Goal: Use online tool/utility: Use online tool/utility

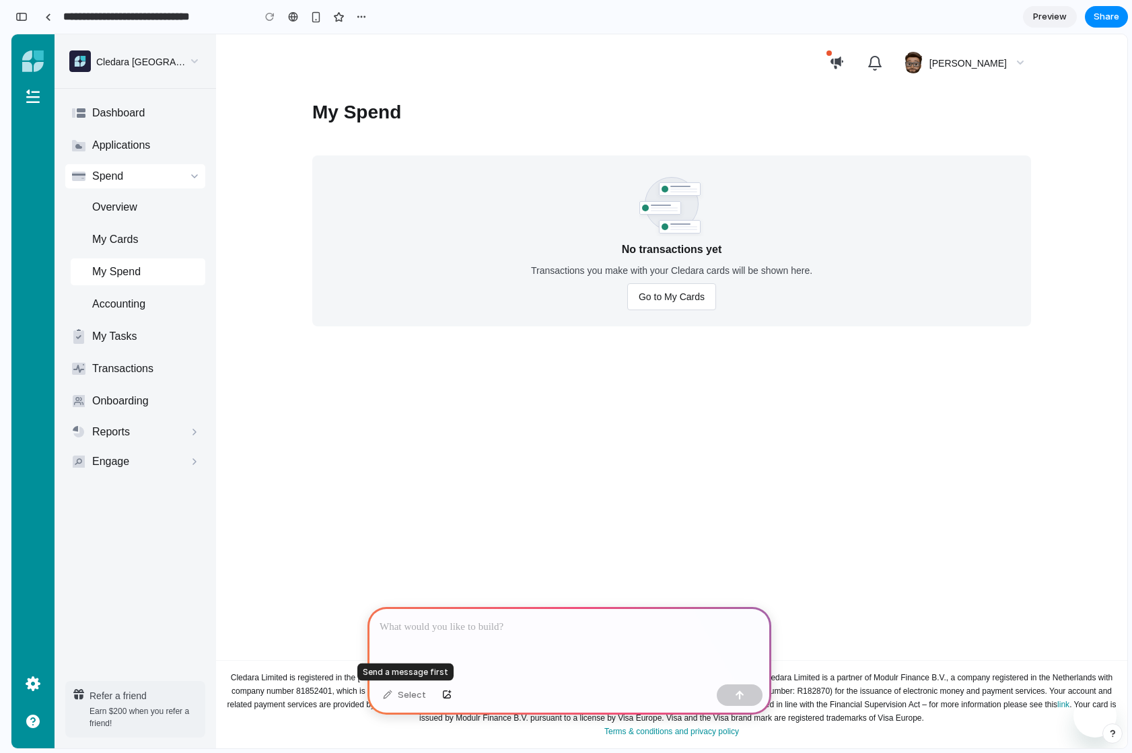
click at [405, 697] on div "Select" at bounding box center [404, 696] width 57 height 22
click at [385, 696] on div "Select" at bounding box center [404, 696] width 57 height 22
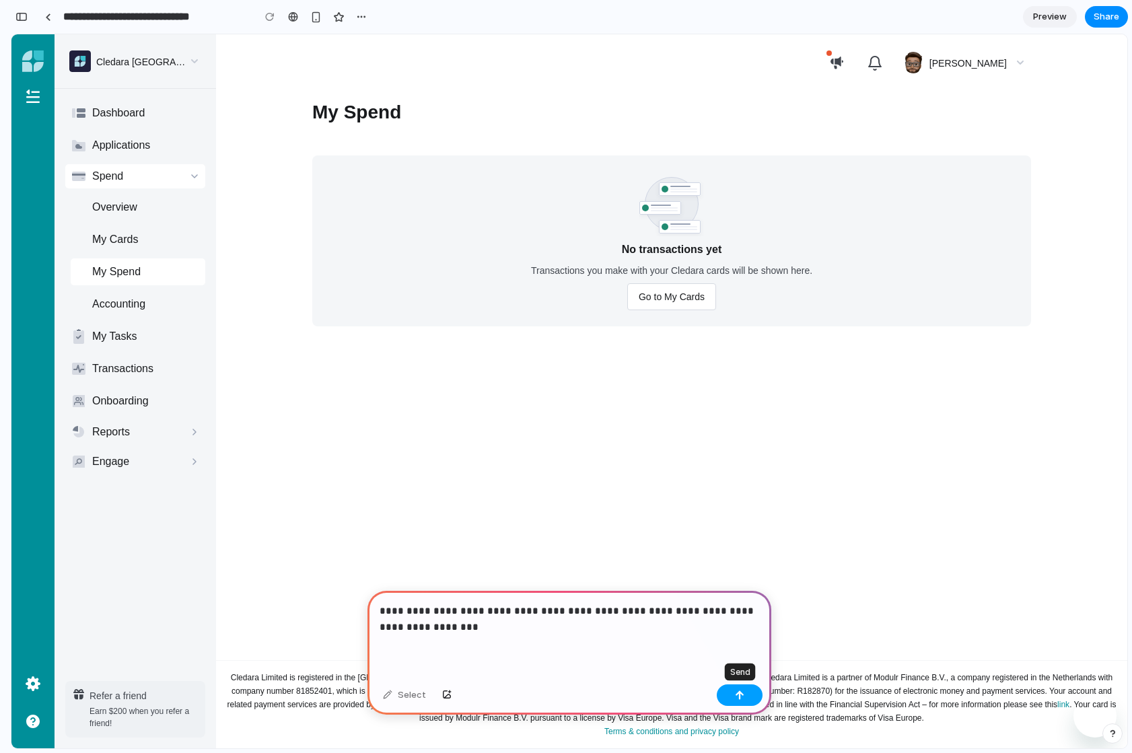
click at [743, 699] on button "button" at bounding box center [740, 696] width 46 height 22
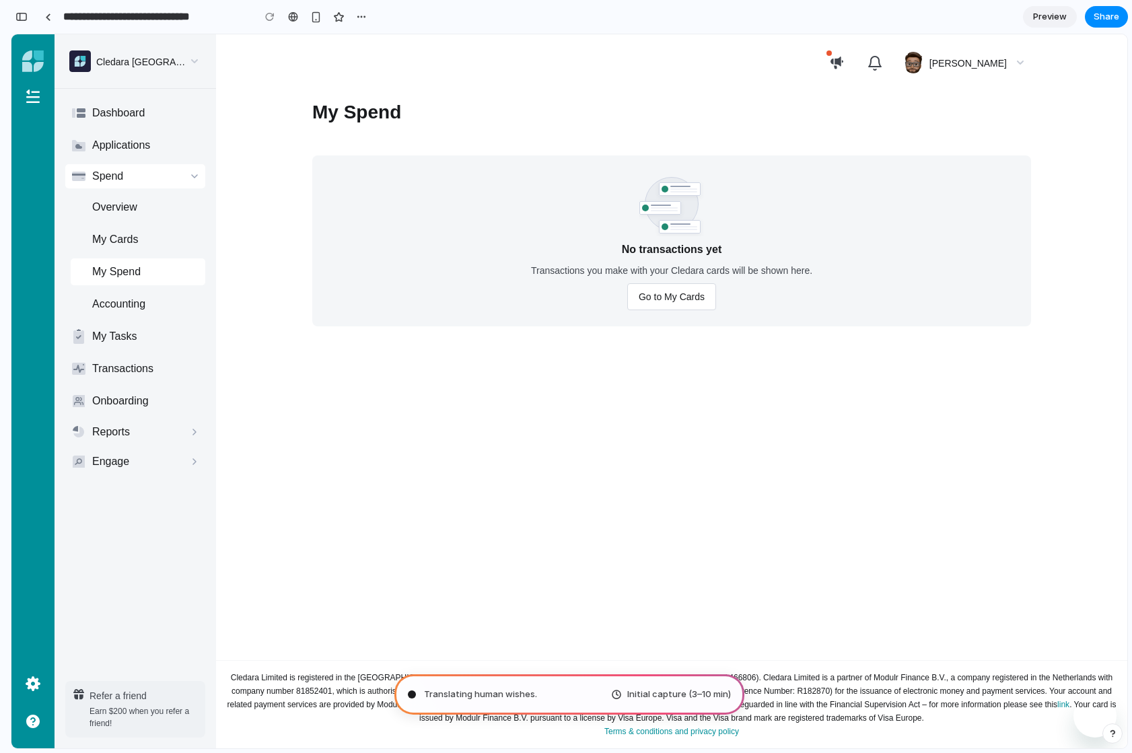
type input "**********"
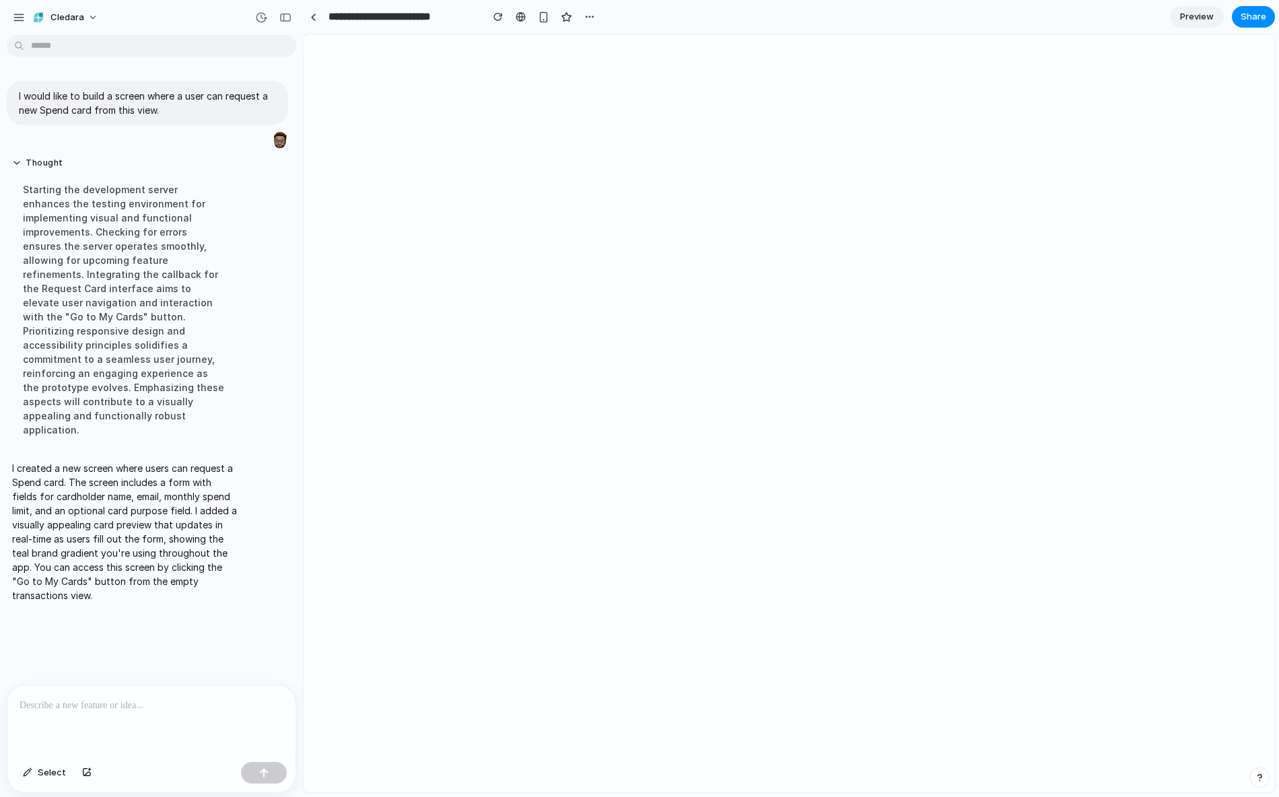
click at [109, 479] on p "I created a new screen where users can request a Spend card. The screen include…" at bounding box center [124, 531] width 225 height 141
click at [27, 753] on div "button" at bounding box center [27, 773] width 9 height 8
click at [872, 300] on div at bounding box center [789, 413] width 970 height 757
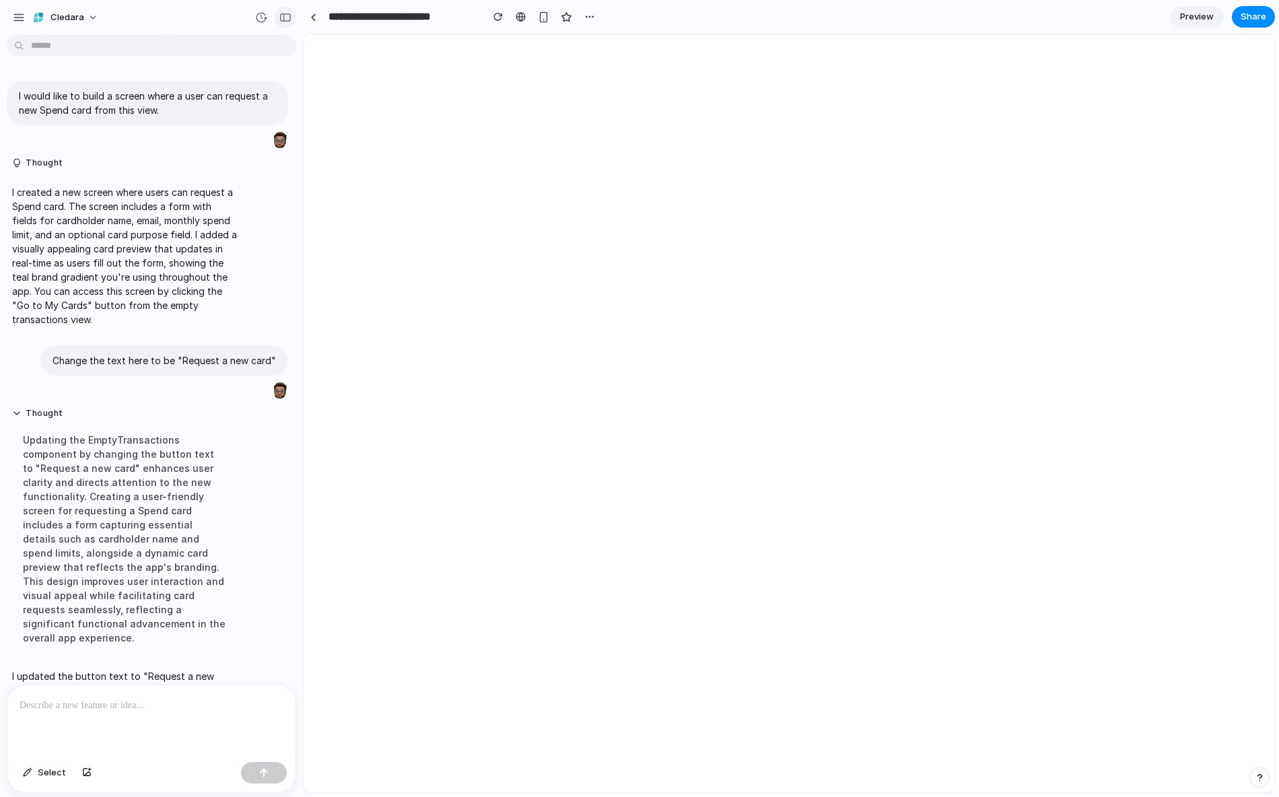
click at [280, 15] on div "button" at bounding box center [285, 17] width 12 height 9
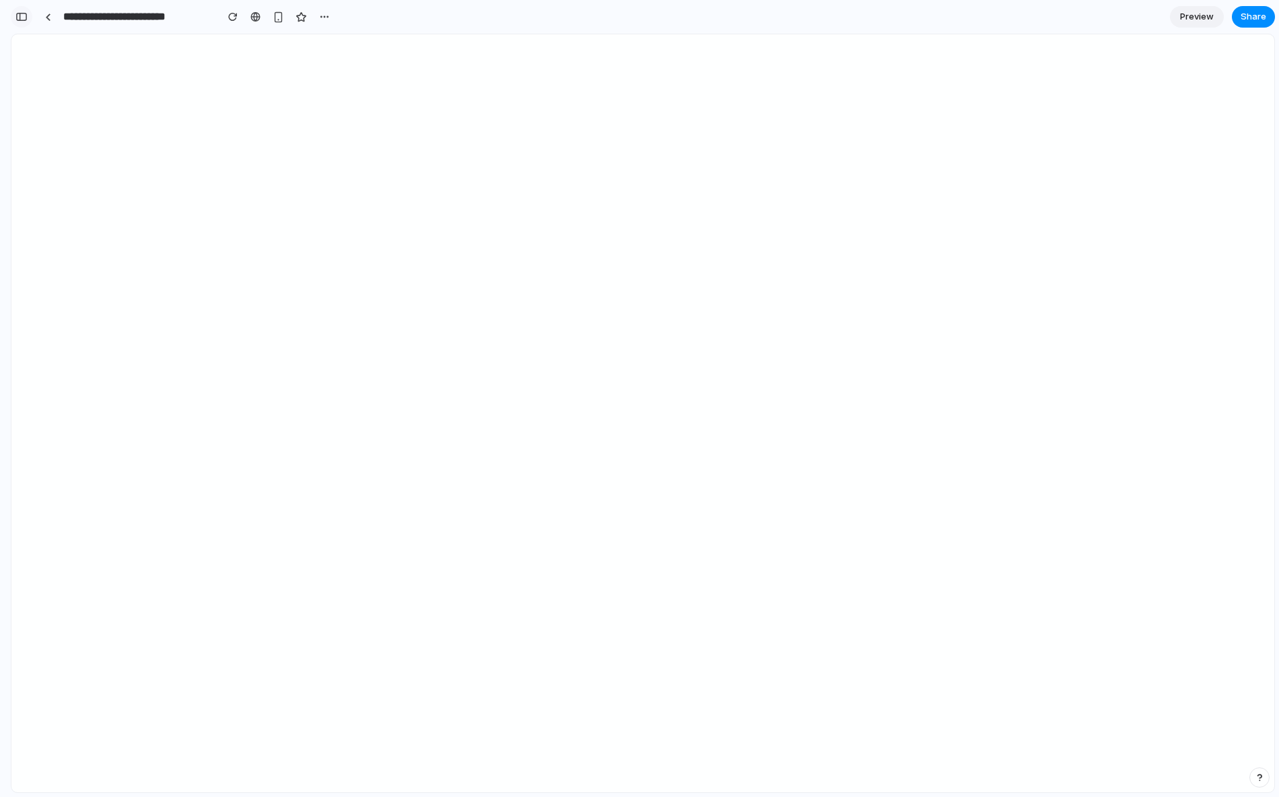
click at [20, 16] on div "button" at bounding box center [21, 16] width 12 height 9
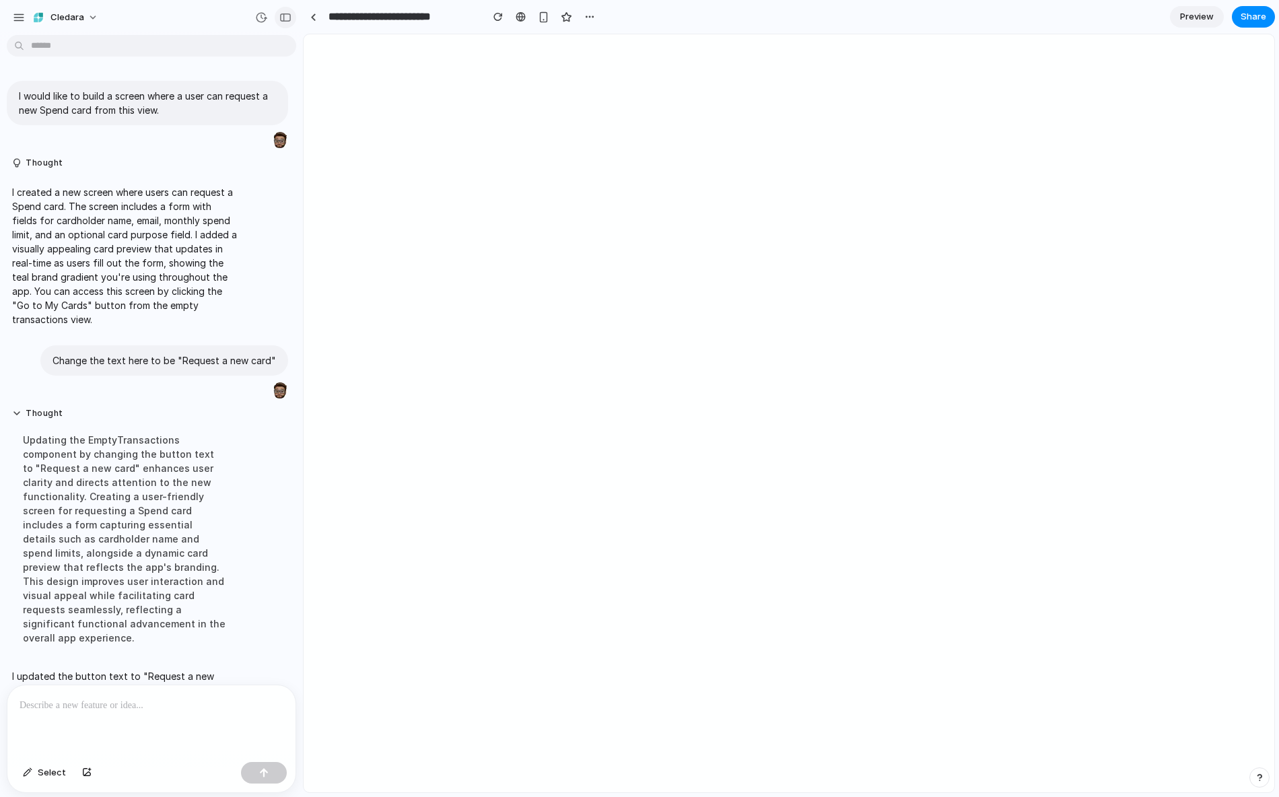
click at [287, 20] on div "button" at bounding box center [285, 17] width 12 height 9
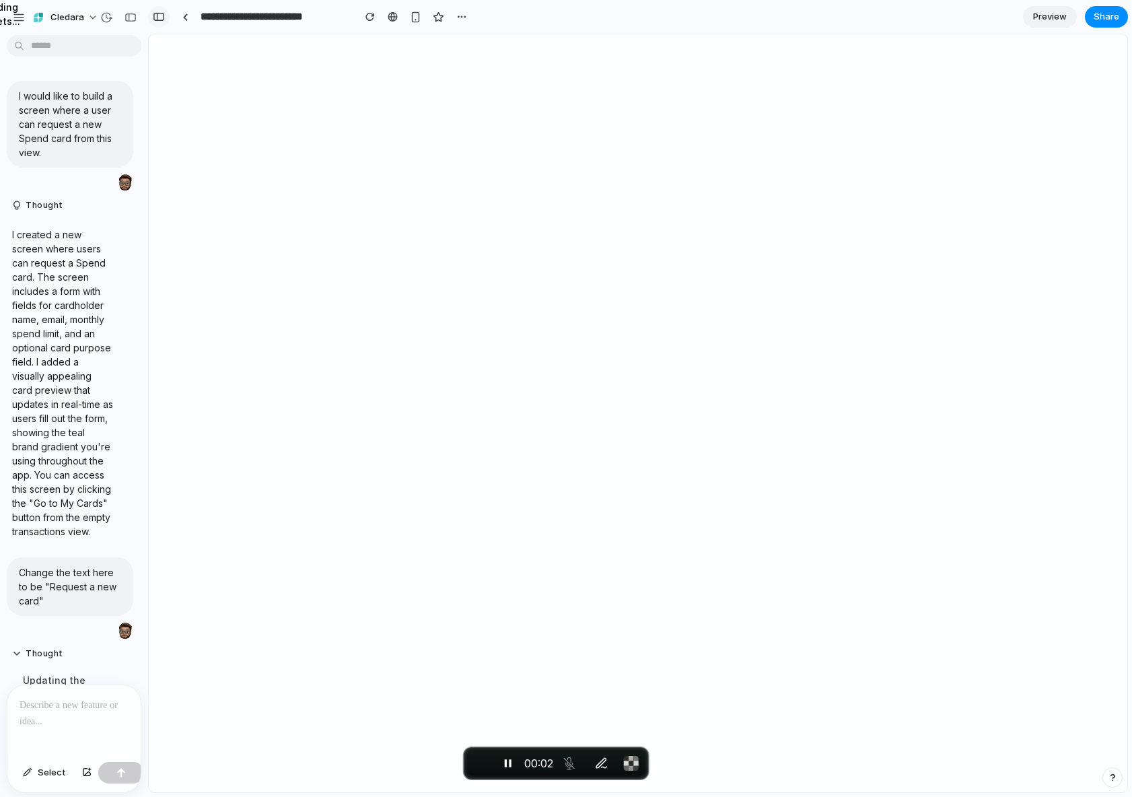
click at [162, 18] on div "button" at bounding box center [159, 16] width 12 height 9
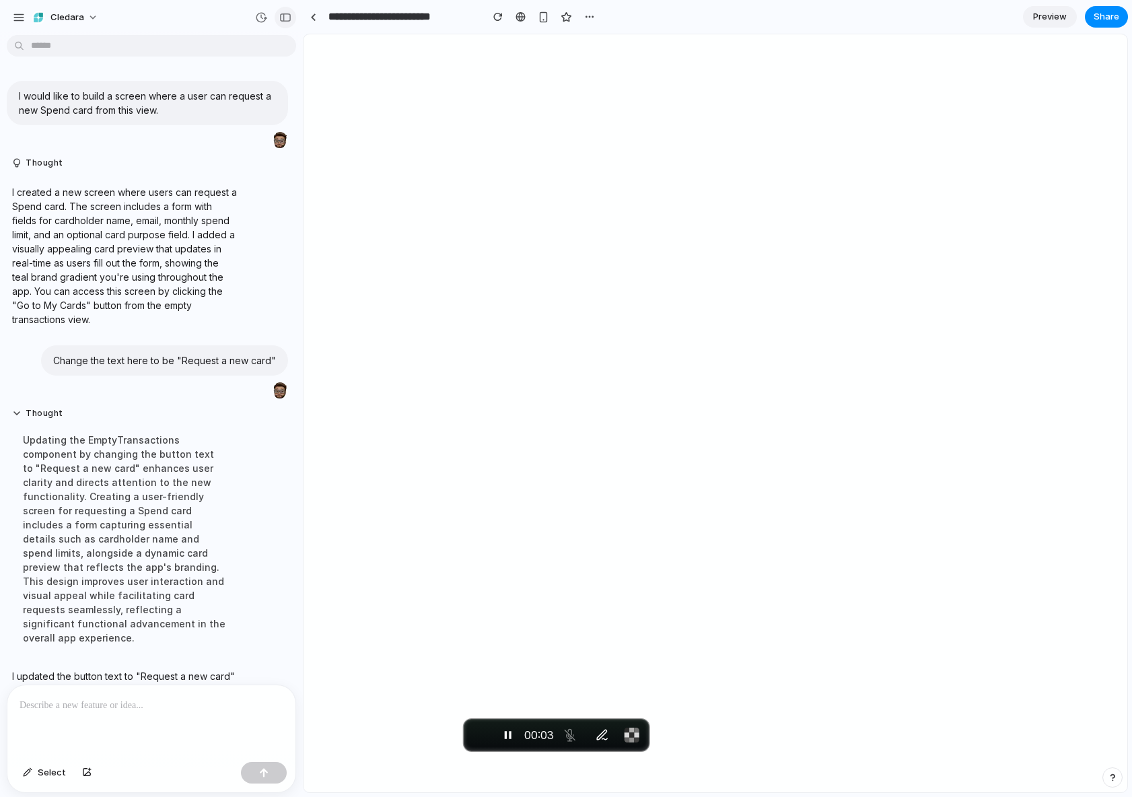
click at [286, 14] on div "button" at bounding box center [285, 17] width 12 height 9
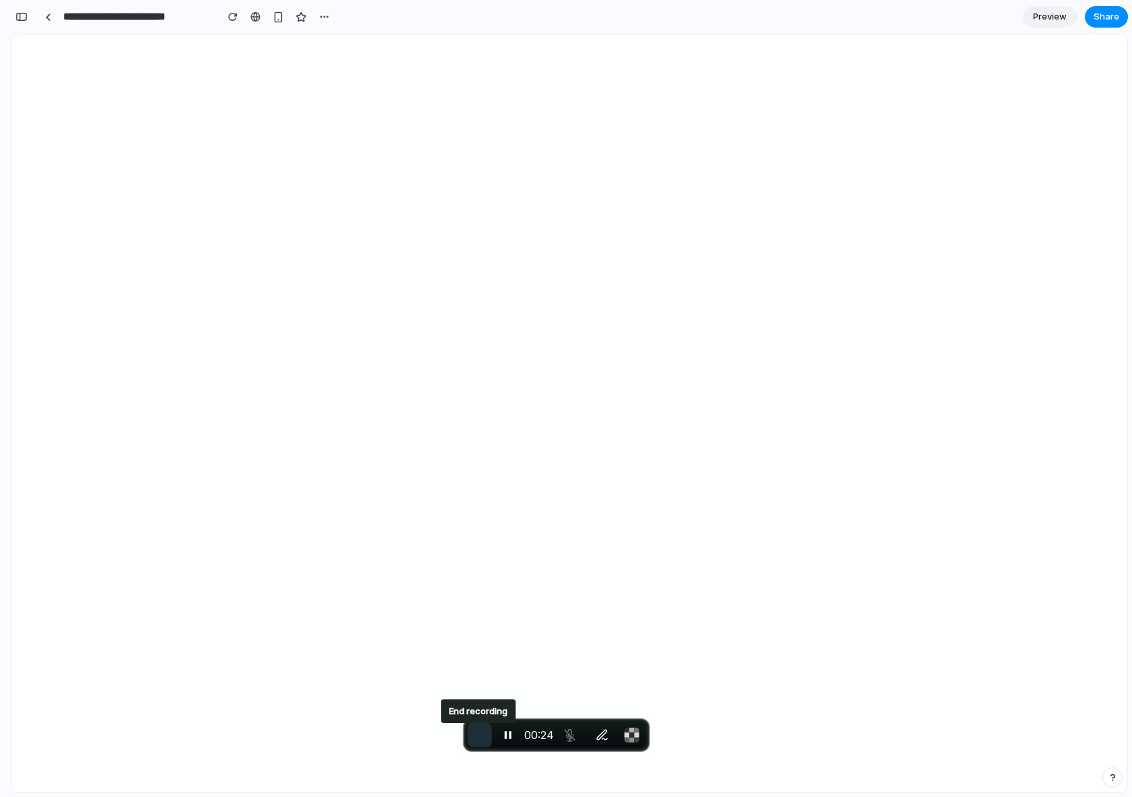
click at [480, 735] on span "End recording" at bounding box center [480, 735] width 0 height 0
